Goal: Task Accomplishment & Management: Use online tool/utility

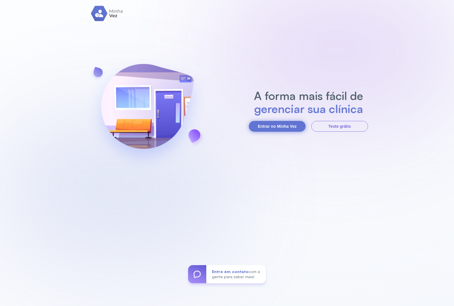
click at [275, 126] on button "Entrar no Minha Vez" at bounding box center [277, 126] width 57 height 11
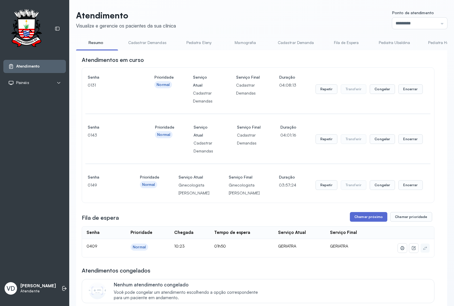
click at [358, 222] on button "Chamar próximo" at bounding box center [368, 217] width 37 height 10
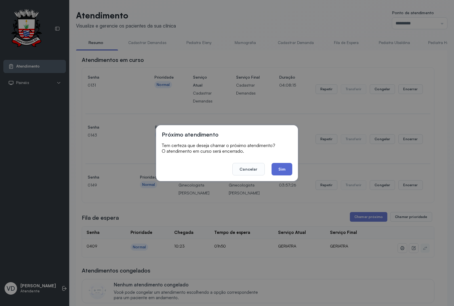
click at [280, 175] on button "Sim" at bounding box center [282, 169] width 21 height 12
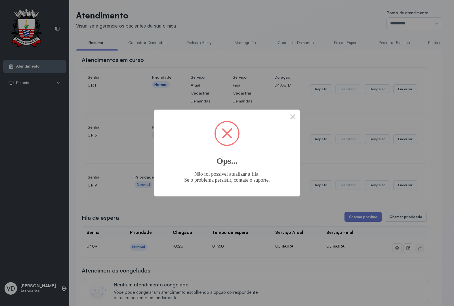
click at [226, 135] on span at bounding box center [227, 133] width 11 height 11
click at [294, 117] on button "×" at bounding box center [293, 117] width 14 height 14
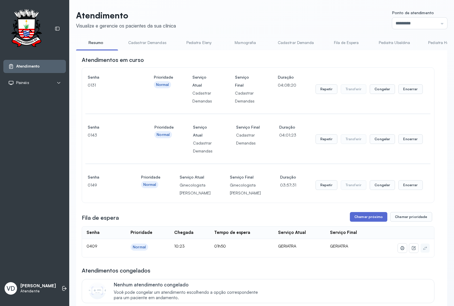
click at [358, 222] on button "Chamar próximo" at bounding box center [368, 217] width 37 height 10
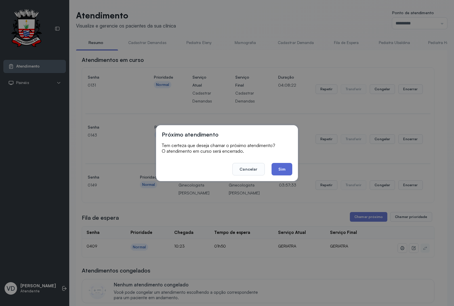
click at [276, 168] on button "Sim" at bounding box center [282, 169] width 21 height 12
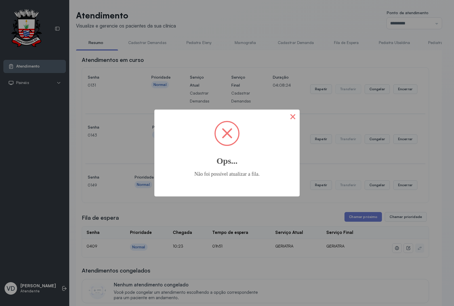
click at [288, 117] on button "×" at bounding box center [293, 117] width 14 height 14
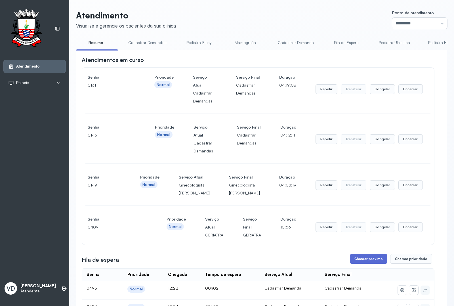
click at [357, 264] on button "Chamar próximo" at bounding box center [368, 259] width 37 height 10
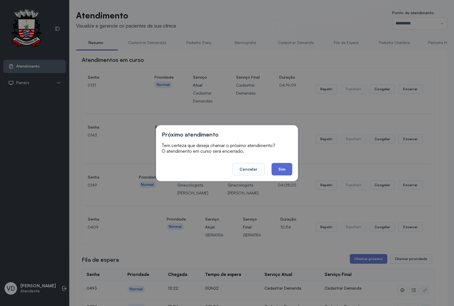
click at [275, 171] on button "Sim" at bounding box center [282, 169] width 21 height 12
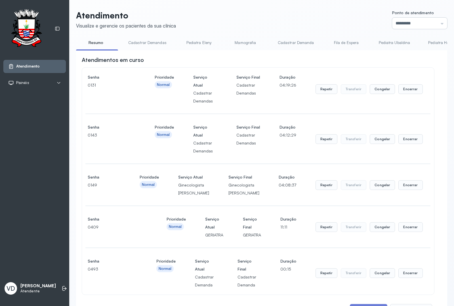
click at [437, 26] on input "*********" at bounding box center [419, 23] width 55 height 11
type input "*********"
click at [405, 87] on button "Encerrar" at bounding box center [411, 89] width 24 height 10
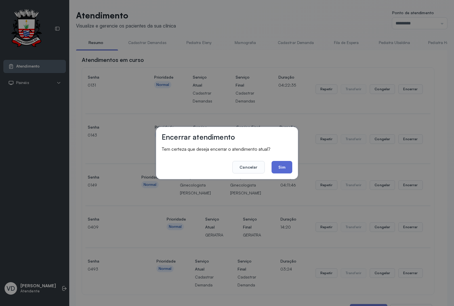
click at [274, 166] on button "Sim" at bounding box center [282, 167] width 21 height 12
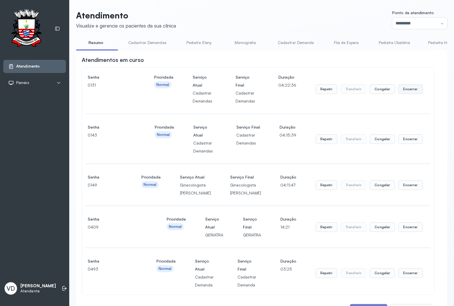
click at [407, 94] on button "Encerrar" at bounding box center [411, 89] width 24 height 10
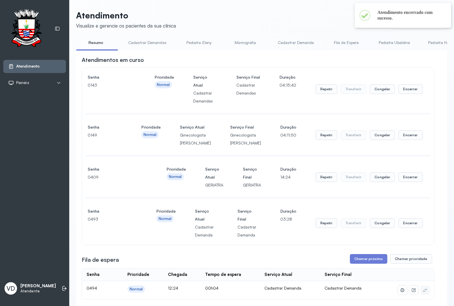
scroll to position [177, 0]
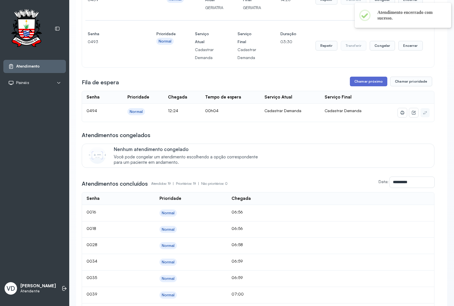
click at [354, 86] on button "Chamar próximo" at bounding box center [368, 82] width 37 height 10
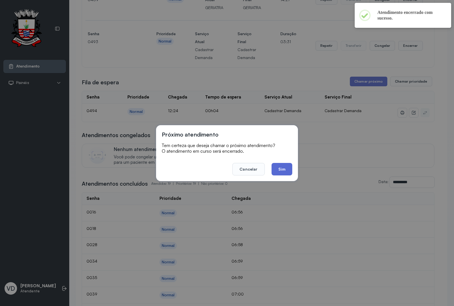
click at [276, 167] on button "Sim" at bounding box center [282, 169] width 21 height 12
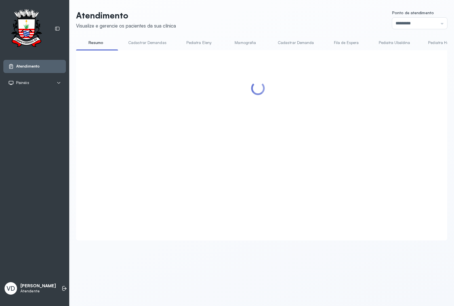
scroll to position [0, 0]
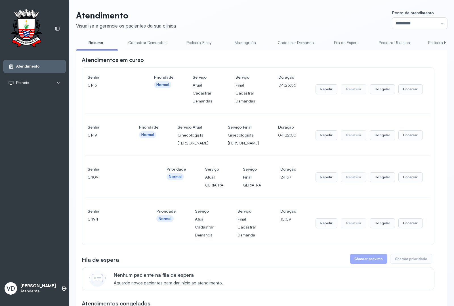
click at [358, 264] on button "Chamar próximo" at bounding box center [368, 259] width 37 height 10
click at [357, 264] on button "Chamar próximo" at bounding box center [368, 259] width 37 height 10
click at [356, 264] on button "Chamar próximo" at bounding box center [368, 259] width 37 height 10
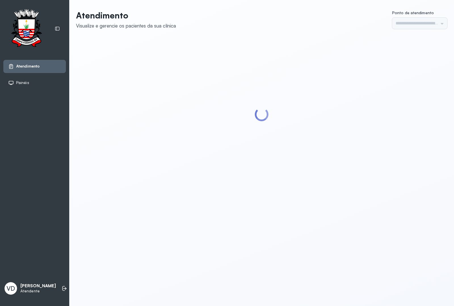
type input "*********"
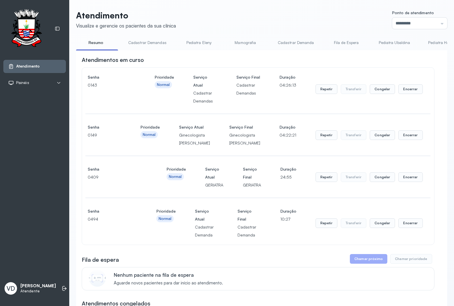
click at [378, 264] on button "Chamar próximo" at bounding box center [368, 259] width 37 height 10
click at [376, 264] on button "Chamar próximo" at bounding box center [368, 259] width 37 height 10
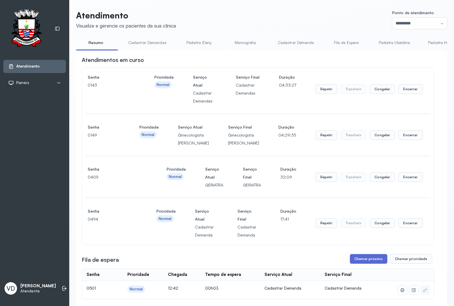
click at [367, 264] on button "Chamar próximo" at bounding box center [368, 259] width 37 height 10
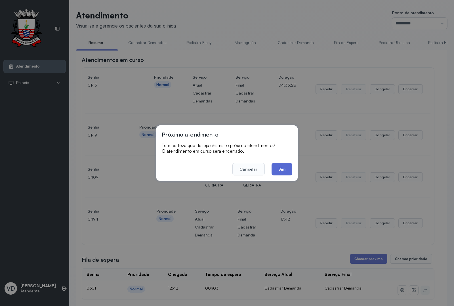
click at [283, 168] on button "Sim" at bounding box center [282, 169] width 21 height 12
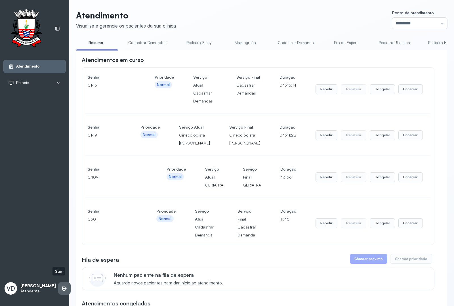
click at [62, 286] on icon at bounding box center [65, 289] width 6 height 6
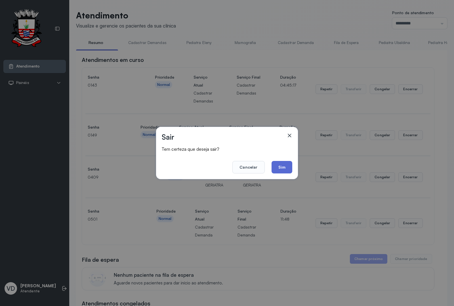
click at [282, 170] on button "Sim" at bounding box center [282, 167] width 21 height 12
